Goal: Browse casually

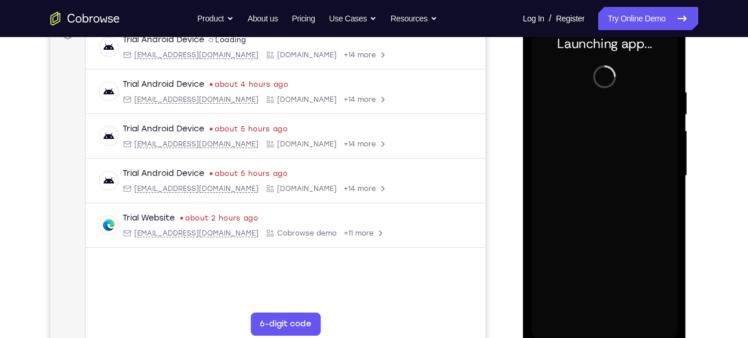
scroll to position [187, 0]
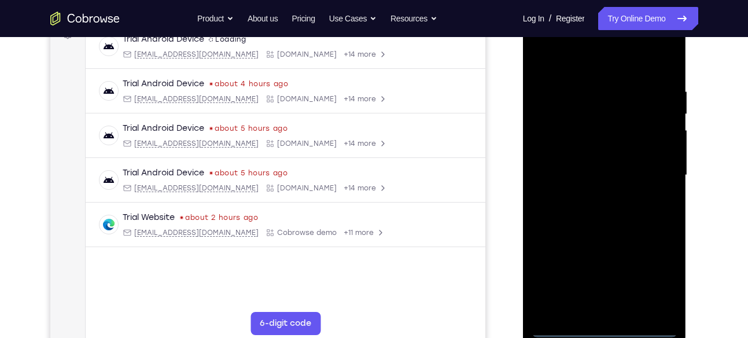
click at [604, 332] on div at bounding box center [605, 175] width 146 height 324
click at [655, 283] on div at bounding box center [605, 175] width 146 height 324
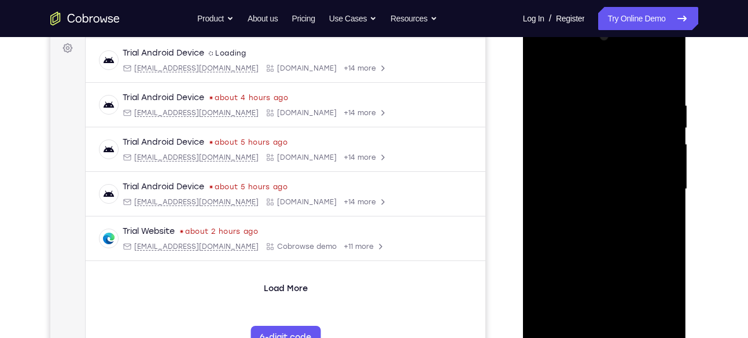
scroll to position [176, 0]
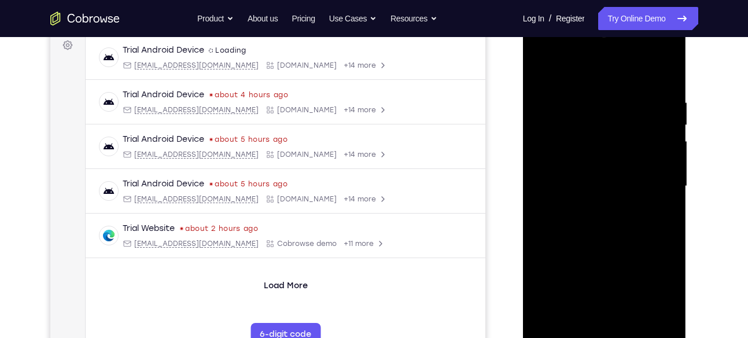
click at [576, 71] on div at bounding box center [605, 186] width 146 height 324
click at [655, 181] on div at bounding box center [605, 186] width 146 height 324
click at [593, 205] on div at bounding box center [605, 186] width 146 height 324
click at [594, 177] on div at bounding box center [605, 186] width 146 height 324
click at [594, 163] on div at bounding box center [605, 186] width 146 height 324
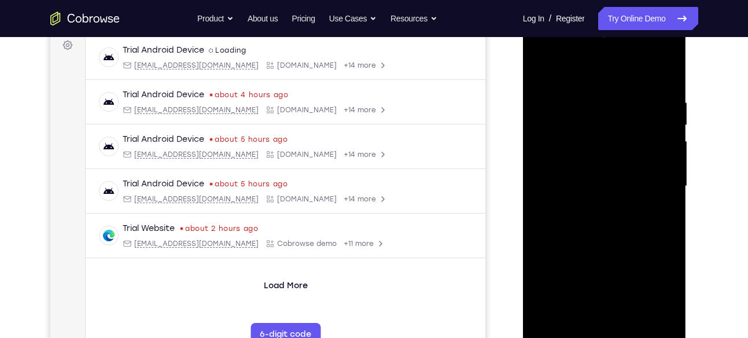
click at [592, 186] on div at bounding box center [605, 186] width 146 height 324
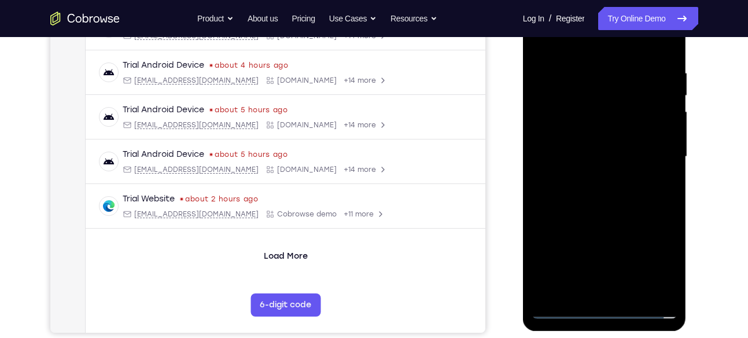
scroll to position [206, 0]
click at [591, 190] on div at bounding box center [605, 156] width 146 height 324
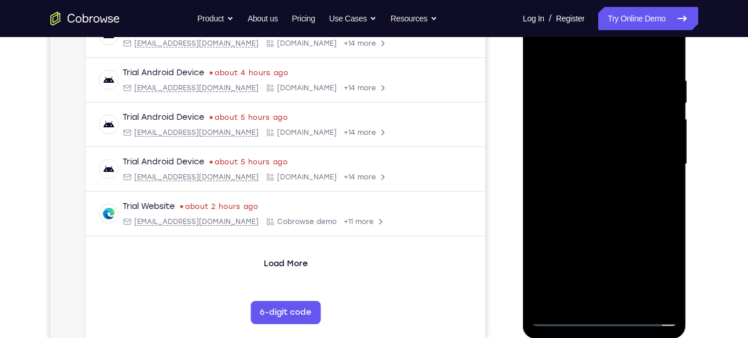
scroll to position [197, 0]
click at [603, 221] on div at bounding box center [605, 165] width 146 height 324
click at [672, 287] on div at bounding box center [605, 165] width 146 height 324
drag, startPoint x: 625, startPoint y: 260, endPoint x: 608, endPoint y: 91, distance: 169.9
click at [608, 91] on div at bounding box center [605, 165] width 146 height 324
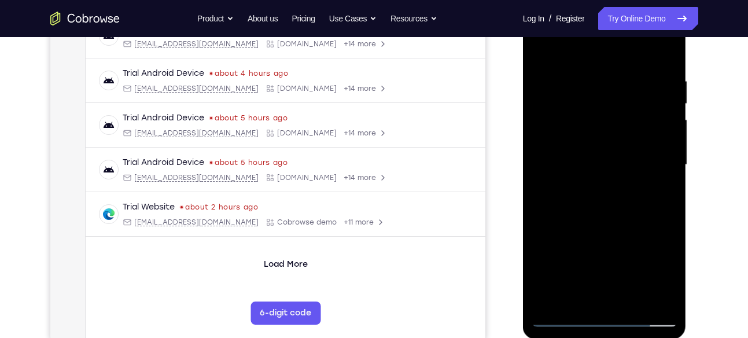
drag, startPoint x: 608, startPoint y: 91, endPoint x: 626, endPoint y: 294, distance: 204.0
click at [626, 294] on div at bounding box center [605, 165] width 146 height 324
click at [595, 91] on div at bounding box center [605, 165] width 146 height 324
click at [666, 185] on div at bounding box center [605, 165] width 146 height 324
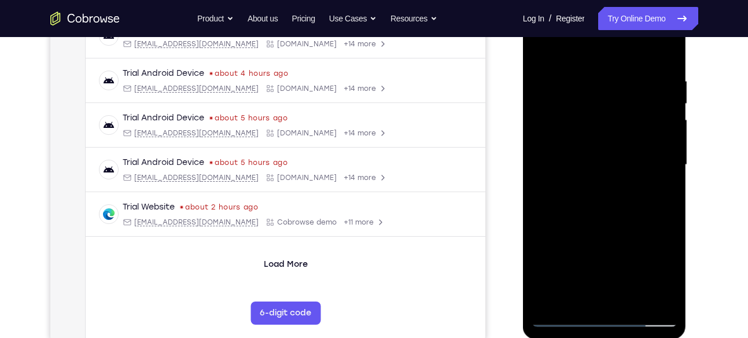
click at [666, 185] on div at bounding box center [605, 165] width 146 height 324
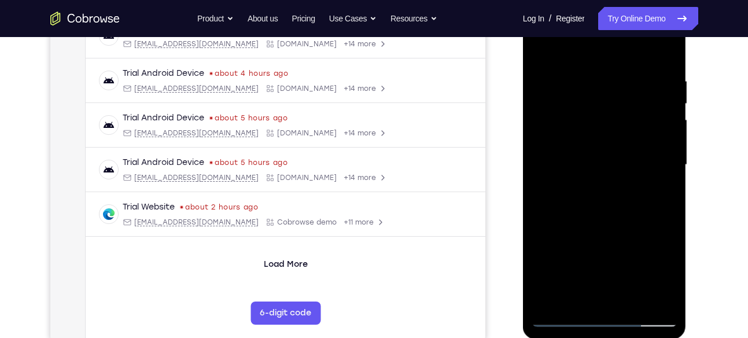
click at [666, 185] on div at bounding box center [605, 165] width 146 height 324
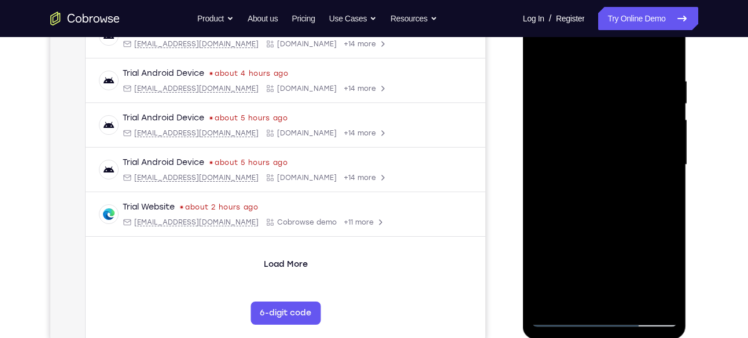
click at [666, 55] on div at bounding box center [605, 165] width 146 height 324
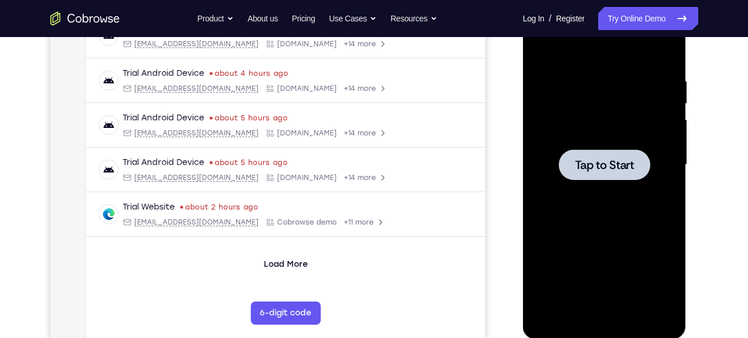
click at [623, 186] on div at bounding box center [605, 165] width 146 height 324
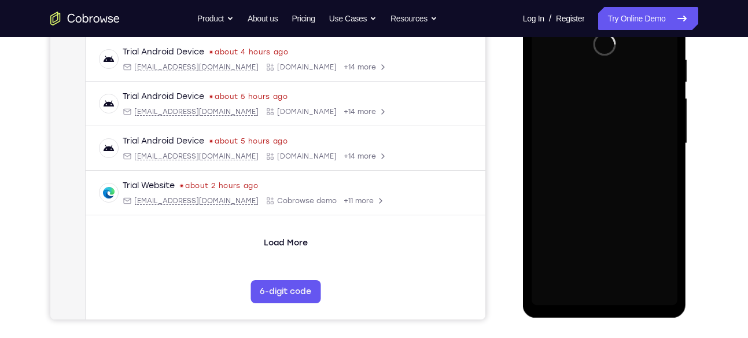
scroll to position [219, 0]
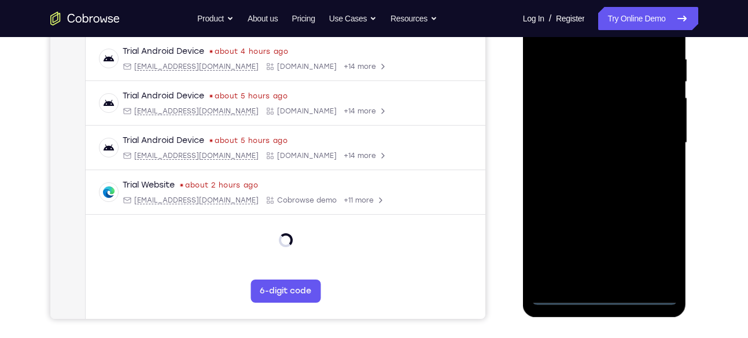
click at [600, 303] on div at bounding box center [605, 143] width 146 height 324
click at [605, 296] on div at bounding box center [605, 143] width 146 height 324
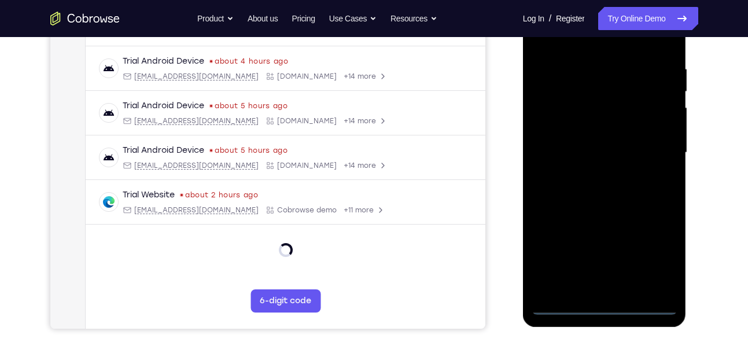
scroll to position [209, 0]
click at [660, 255] on div at bounding box center [605, 153] width 146 height 324
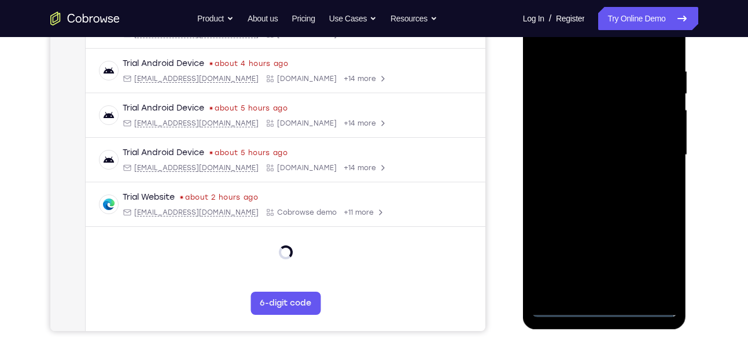
scroll to position [207, 0]
click at [590, 45] on div at bounding box center [605, 156] width 146 height 324
click at [658, 156] on div at bounding box center [605, 156] width 146 height 324
click at [589, 174] on div at bounding box center [605, 156] width 146 height 324
click at [605, 140] on div at bounding box center [605, 156] width 146 height 324
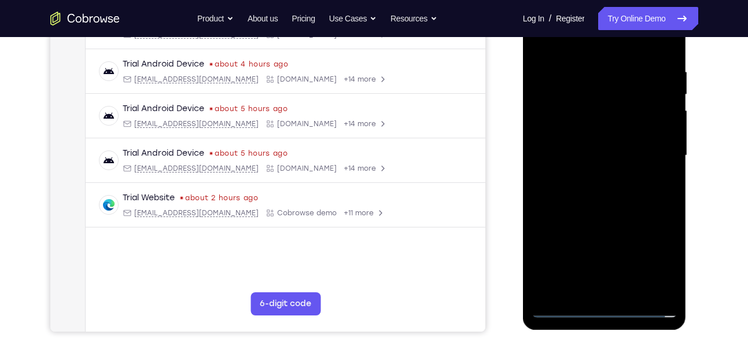
click at [605, 135] on div at bounding box center [605, 156] width 146 height 324
click at [603, 153] on div at bounding box center [605, 156] width 146 height 324
click at [601, 189] on div at bounding box center [605, 156] width 146 height 324
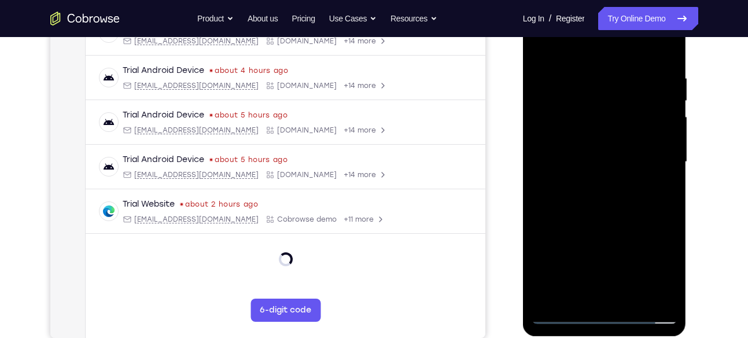
click at [603, 236] on div at bounding box center [605, 162] width 146 height 324
click at [616, 214] on div at bounding box center [605, 162] width 146 height 324
click at [608, 214] on div at bounding box center [605, 162] width 146 height 324
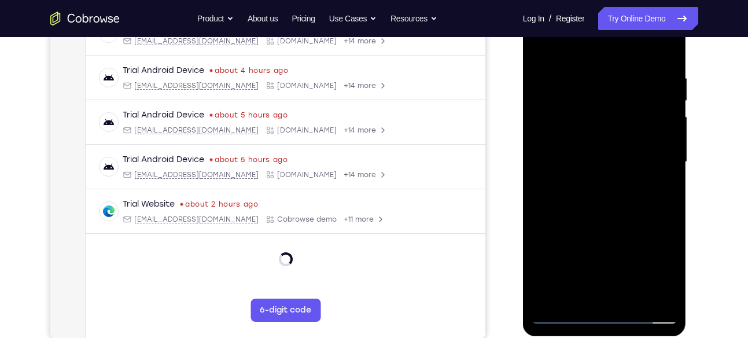
click at [674, 284] on div at bounding box center [605, 162] width 146 height 324
click at [593, 71] on div at bounding box center [605, 162] width 146 height 324
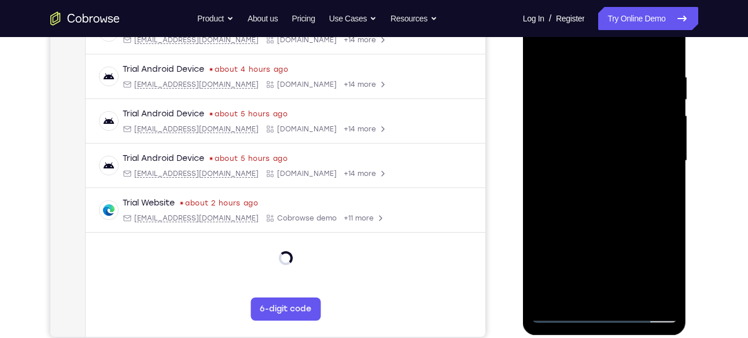
click at [660, 168] on div at bounding box center [605, 161] width 146 height 324
drag, startPoint x: 660, startPoint y: 168, endPoint x: 547, endPoint y: 168, distance: 112.9
click at [547, 168] on div at bounding box center [605, 161] width 146 height 324
click at [663, 171] on div at bounding box center [605, 161] width 146 height 324
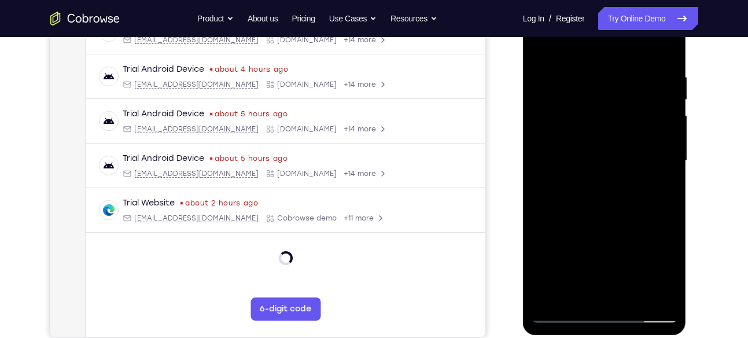
click at [663, 50] on div at bounding box center [605, 161] width 146 height 324
click at [657, 301] on div at bounding box center [605, 161] width 146 height 324
click at [616, 280] on div at bounding box center [605, 161] width 146 height 324
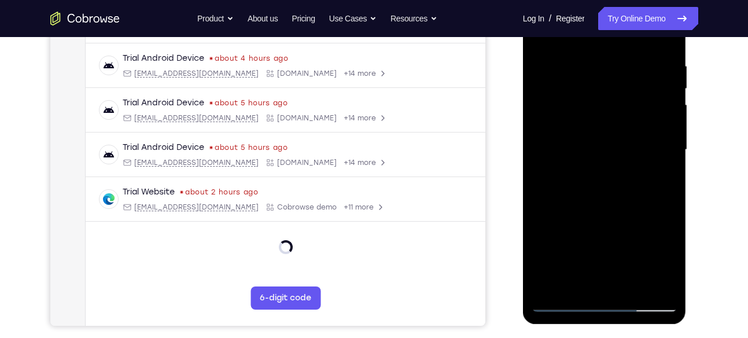
scroll to position [213, 0]
click at [659, 288] on div at bounding box center [605, 149] width 146 height 324
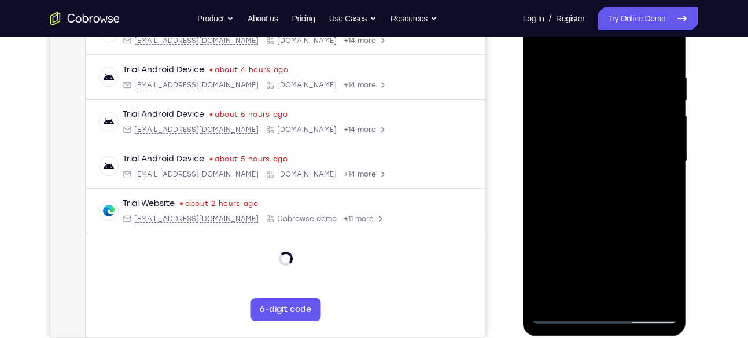
scroll to position [200, 0]
